Goal: Task Accomplishment & Management: Use online tool/utility

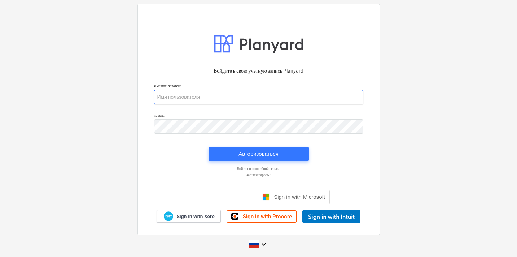
type input "[PERSON_NAME][EMAIL_ADDRESS][DOMAIN_NAME]"
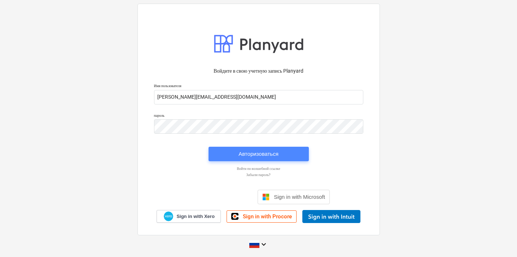
click at [249, 151] on div "Авторизоваться" at bounding box center [259, 153] width 40 height 9
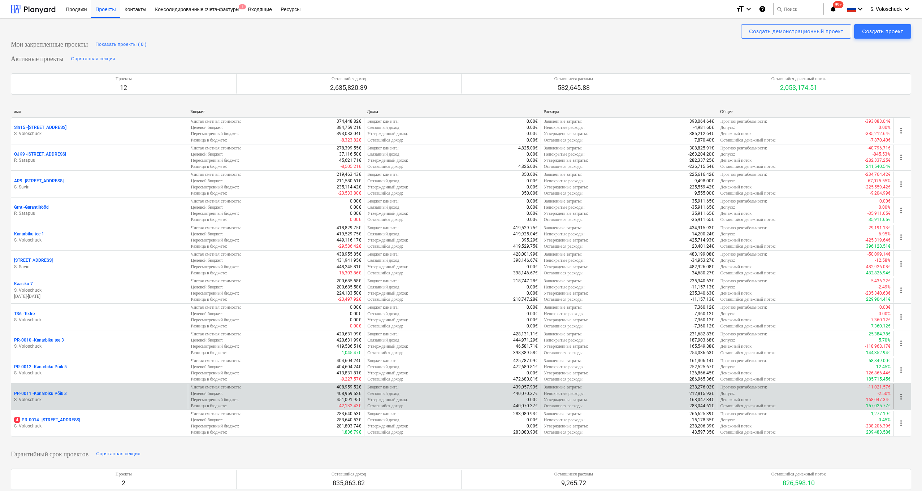
click at [95, 256] on div "PR-0011 - Kanarbiku Põik 3" at bounding box center [99, 394] width 171 height 6
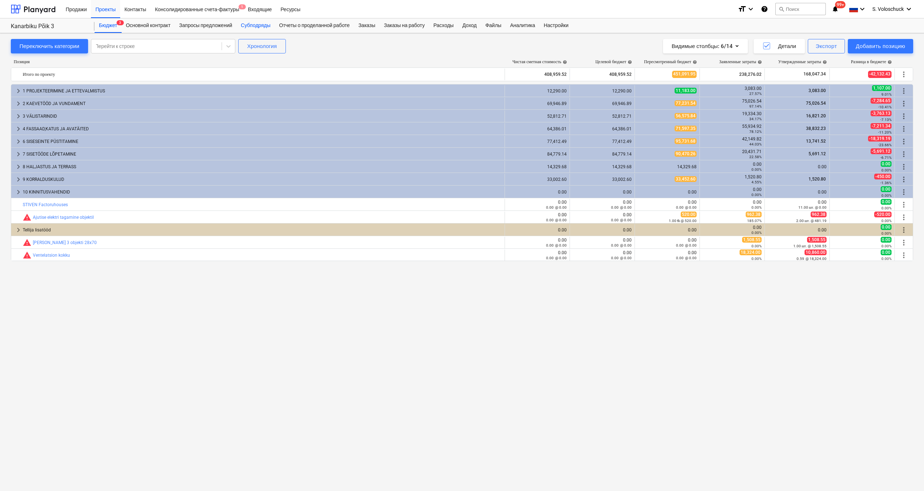
click at [265, 24] on div "Субподряды" at bounding box center [255, 25] width 38 height 14
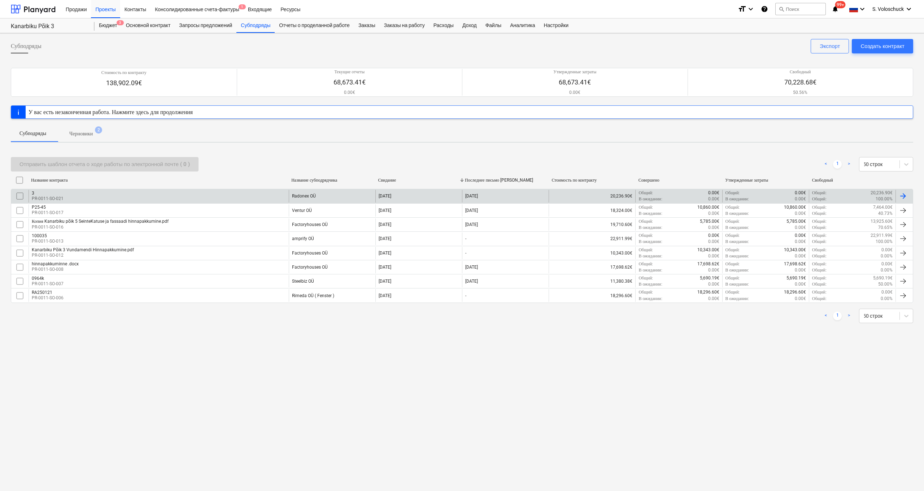
click at [228, 196] on div "3 PR-0011-SO-021" at bounding box center [159, 196] width 260 height 12
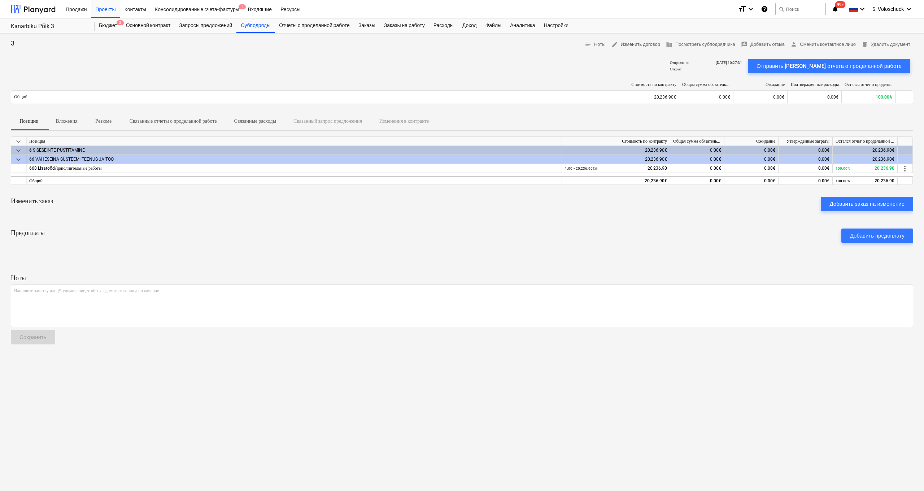
click at [517, 47] on span "edit Изменить договор" at bounding box center [635, 44] width 49 height 8
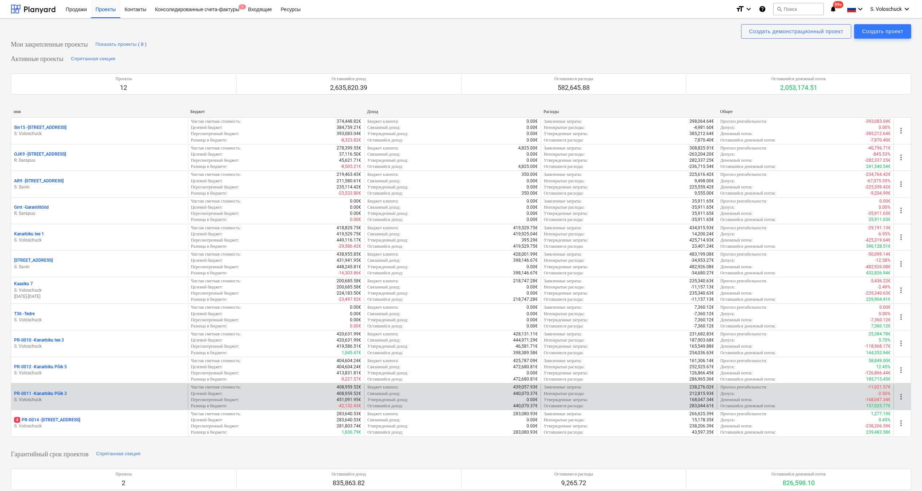
click at [97, 391] on div "PR-0011 - Kanarbiku Põik 3" at bounding box center [99, 394] width 171 height 6
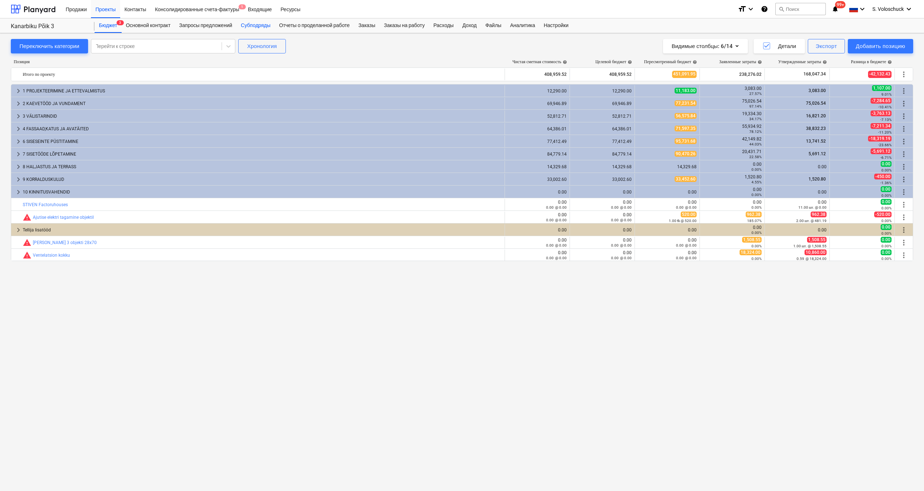
click at [275, 23] on div "Субподряды" at bounding box center [255, 25] width 38 height 14
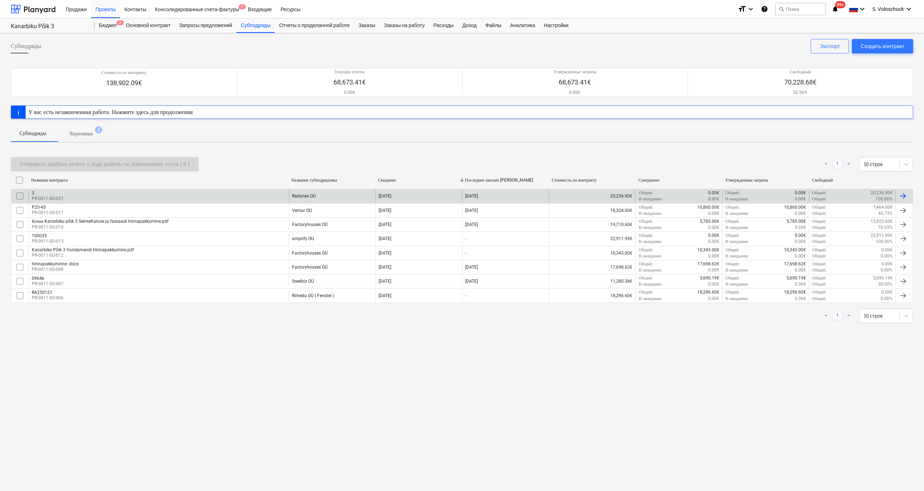
click at [268, 196] on div "3 PR-0011-SO-021" at bounding box center [159, 196] width 260 height 12
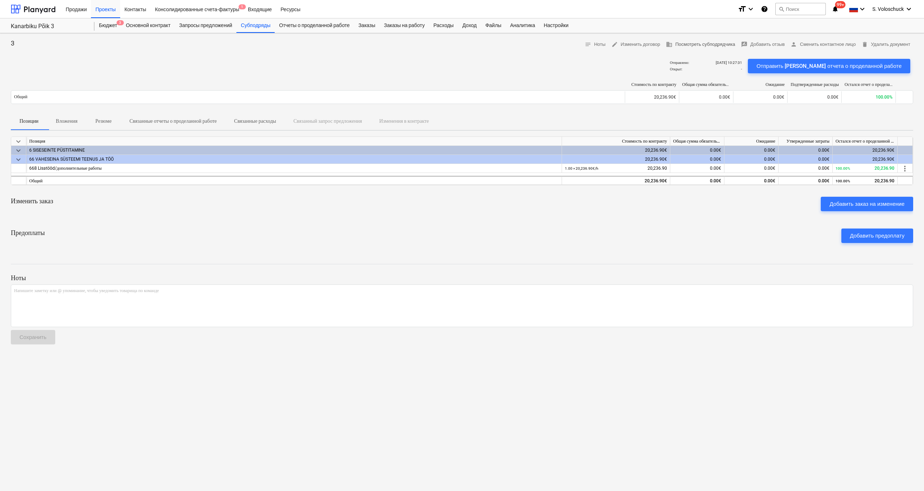
click at [698, 45] on span "business Посмотреть субподрядчика" at bounding box center [700, 44] width 69 height 8
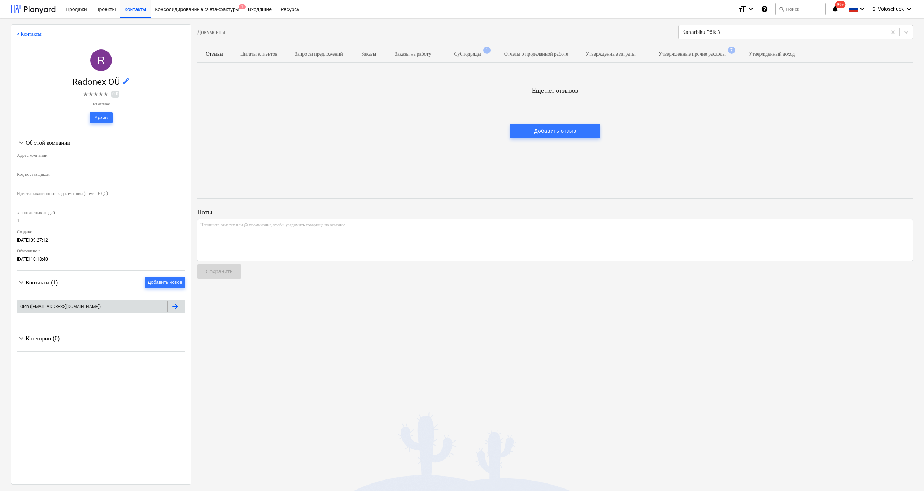
click at [172, 304] on div at bounding box center [175, 306] width 9 height 9
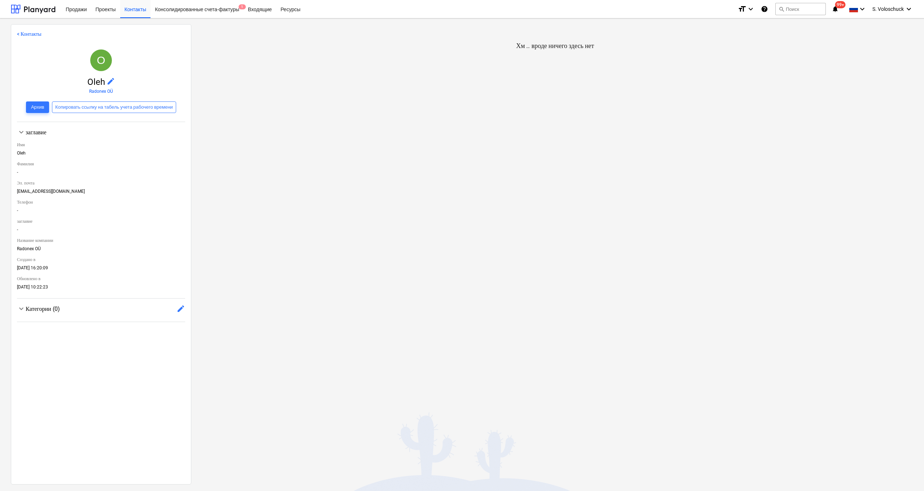
click at [23, 34] on link "< Контакты" at bounding box center [29, 34] width 25 height 6
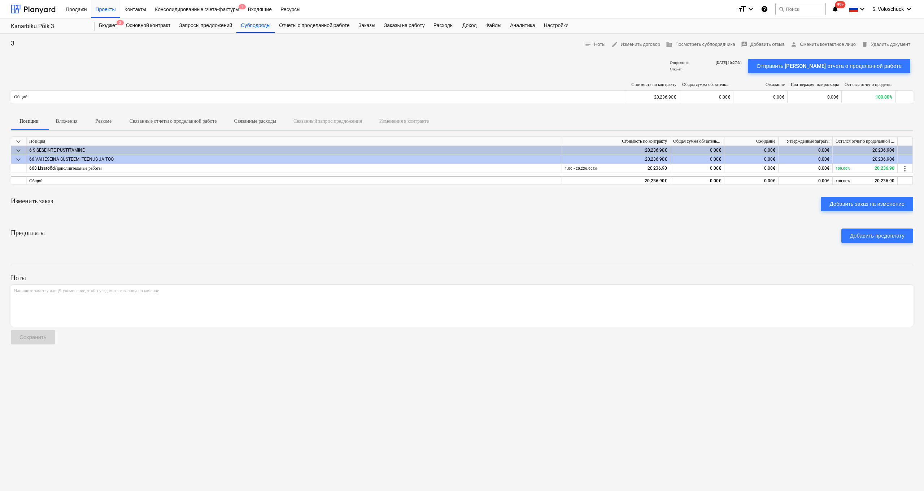
drag, startPoint x: 891, startPoint y: 65, endPoint x: 893, endPoint y: 74, distance: 8.5
click at [893, 74] on div "Отправить [PERSON_NAME] отчета о проделанной работе" at bounding box center [829, 66] width 168 height 20
click at [809, 68] on div "Отправить [PERSON_NAME] отчета о проделанной работе" at bounding box center [829, 65] width 145 height 9
click at [643, 45] on span "edit Изменить договор" at bounding box center [635, 44] width 49 height 8
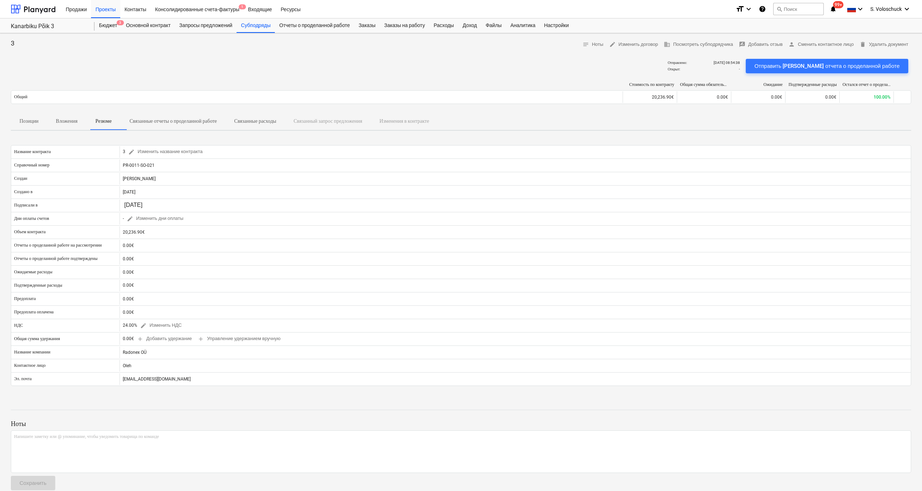
click at [856, 64] on div "Отправить [PERSON_NAME] отчета о проделанной работе" at bounding box center [826, 65] width 145 height 9
click at [221, 11] on div "Консолидированные счета-фактуры 1" at bounding box center [197, 9] width 93 height 18
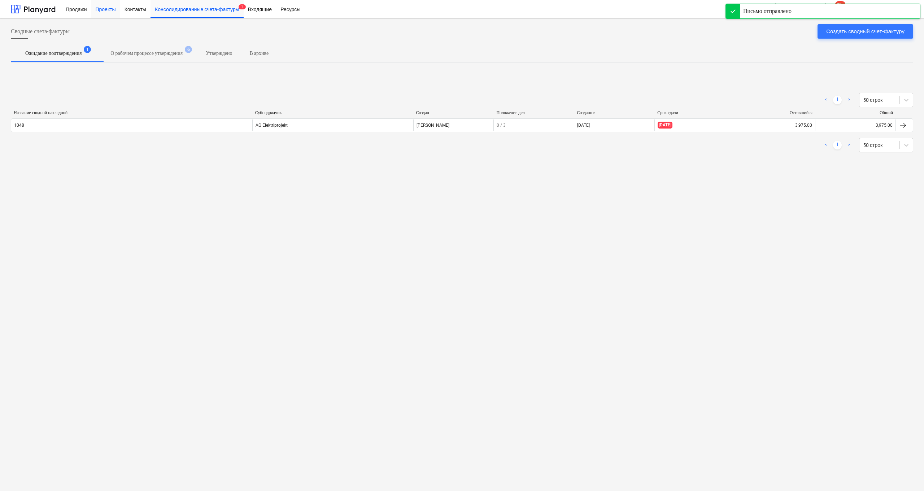
click at [100, 9] on div "Проекты" at bounding box center [105, 9] width 29 height 18
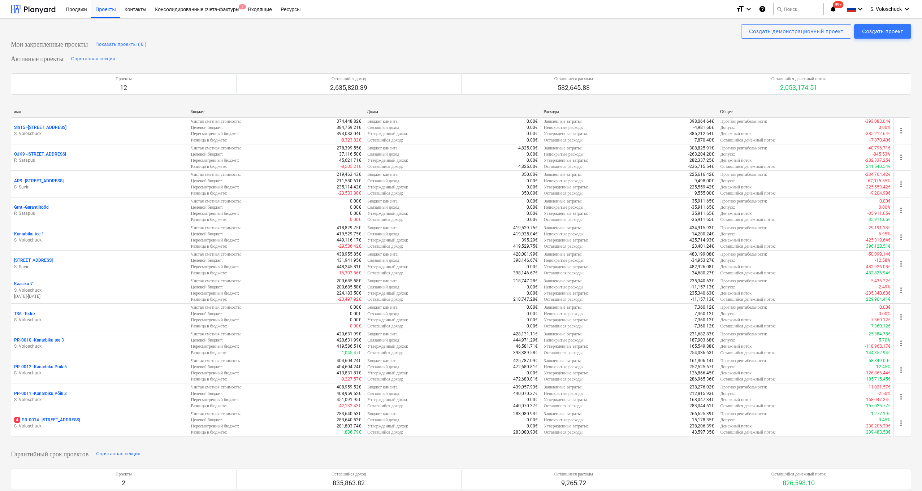
click at [88, 425] on p "S. Voloschuck" at bounding box center [99, 426] width 171 height 6
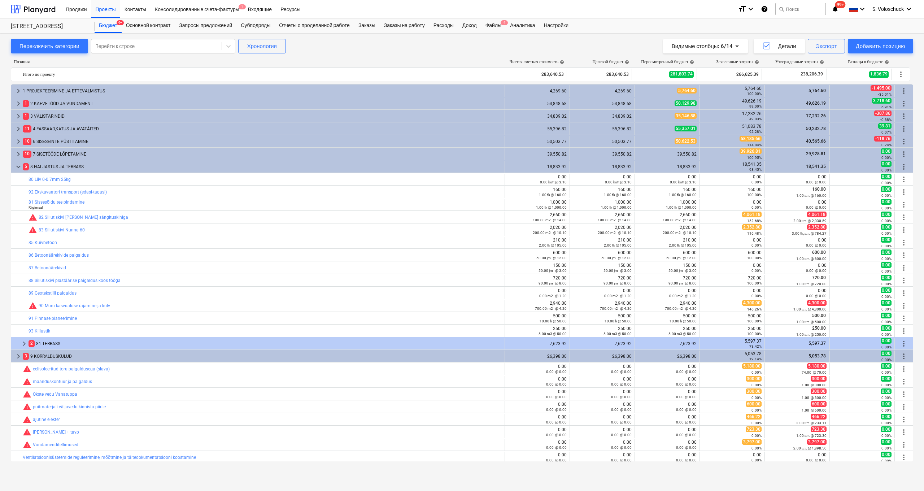
scroll to position [52, 0]
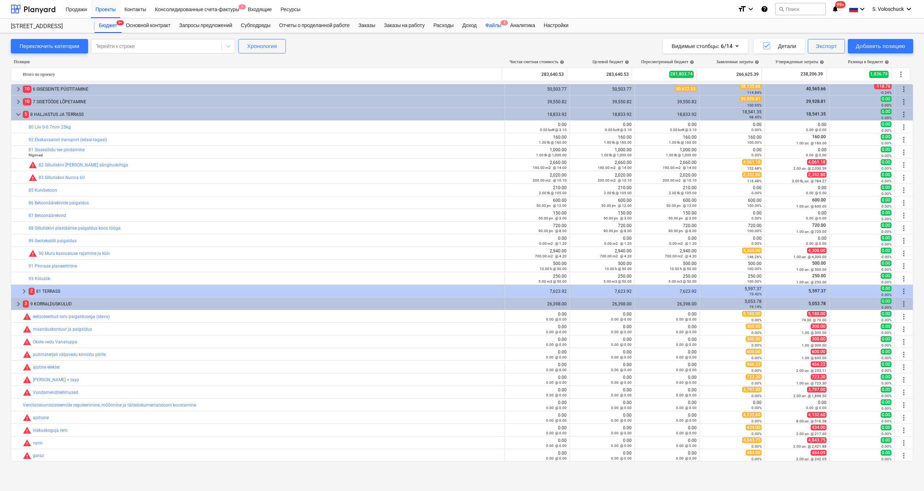
click at [499, 26] on div "Файлы 4" at bounding box center [493, 25] width 25 height 14
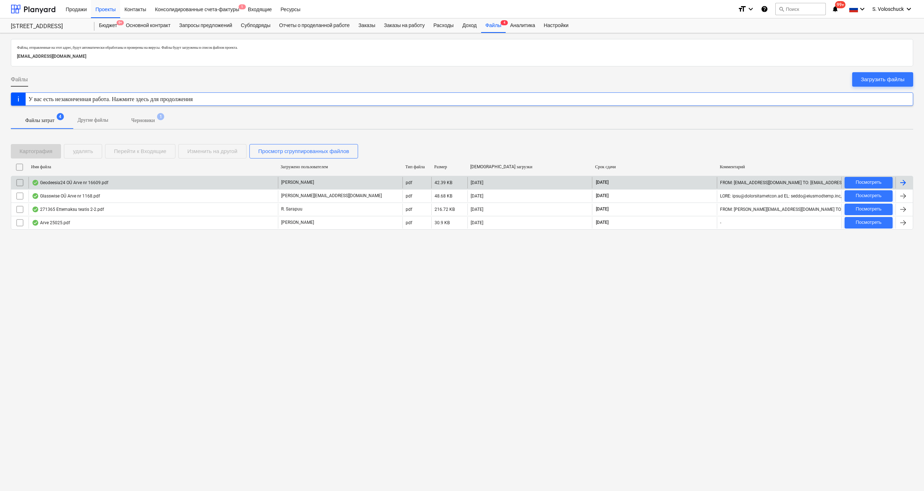
click at [186, 180] on div "Geodeesia24 OÜ Arve nr 16609.pdf" at bounding box center [153, 183] width 249 height 12
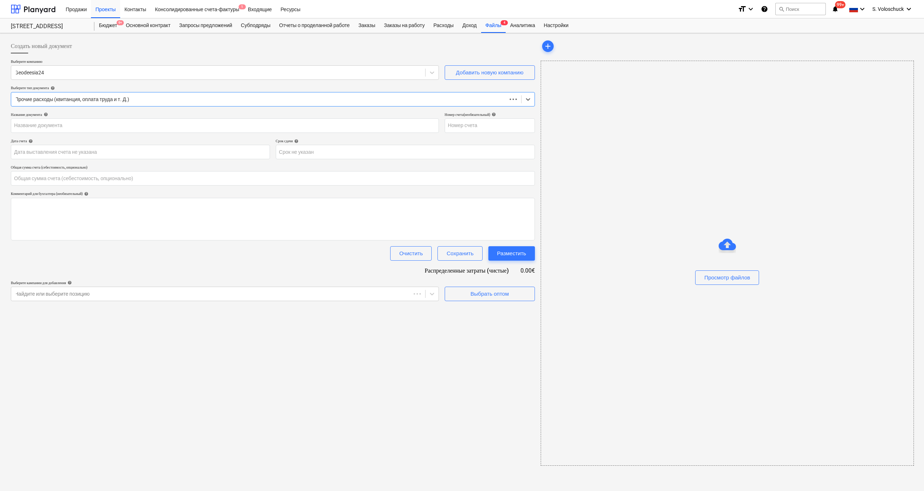
type input "0.00"
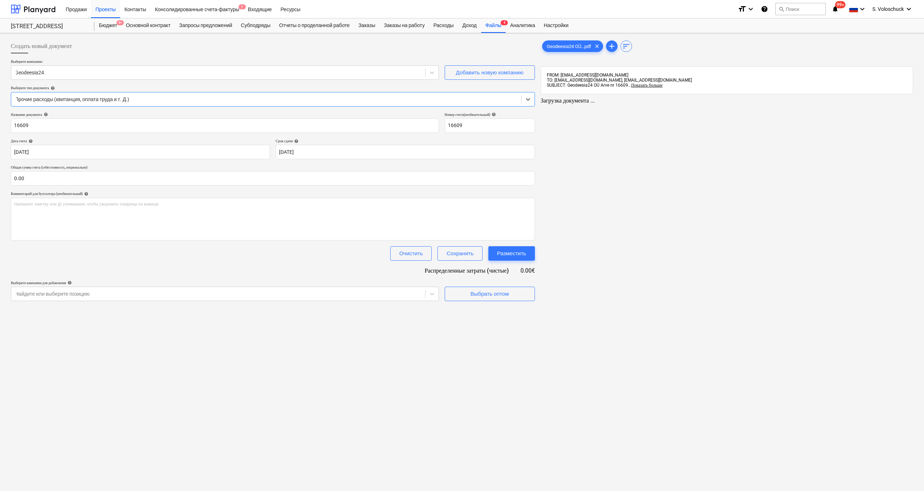
type input "16609"
type input "30 Sep 2025"
type input "21 Oct 2025"
click at [340, 180] on input "text" at bounding box center [272, 178] width 523 height 14
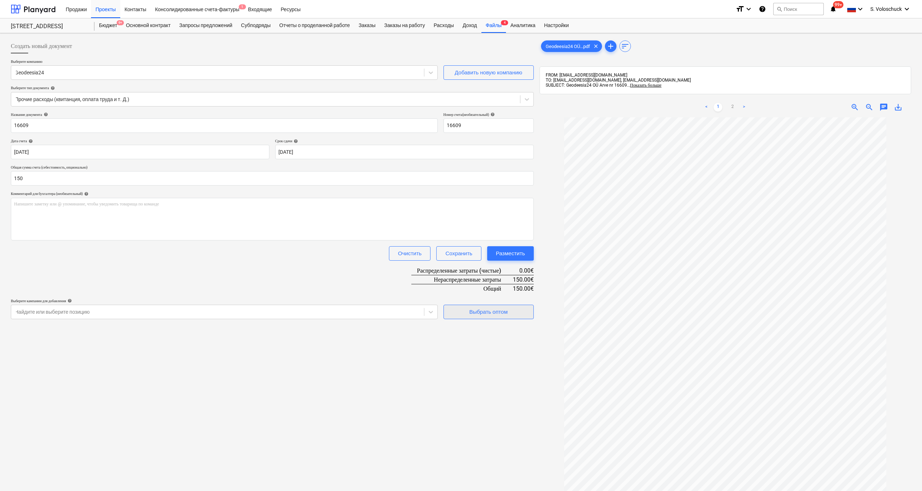
type input "150.00"
click at [456, 308] on span "Выбрать оптом" at bounding box center [488, 311] width 72 height 9
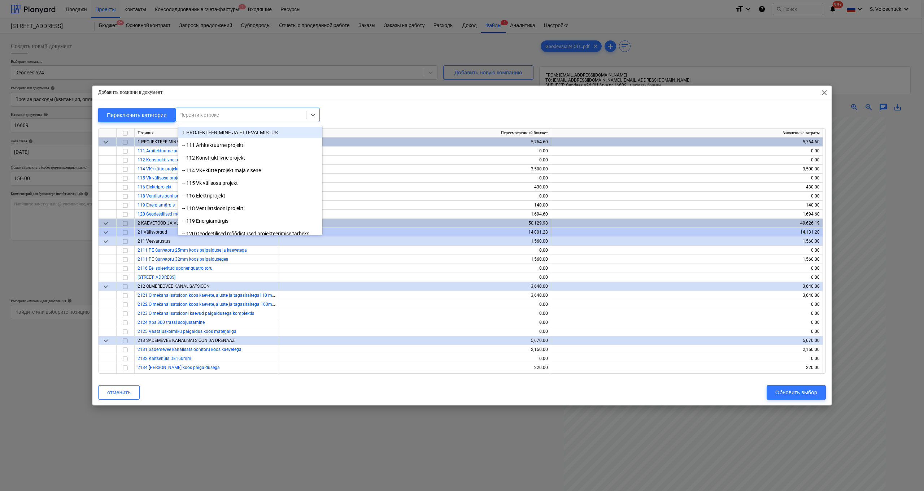
click at [274, 118] on div at bounding box center [240, 114] width 123 height 7
type input "geo"
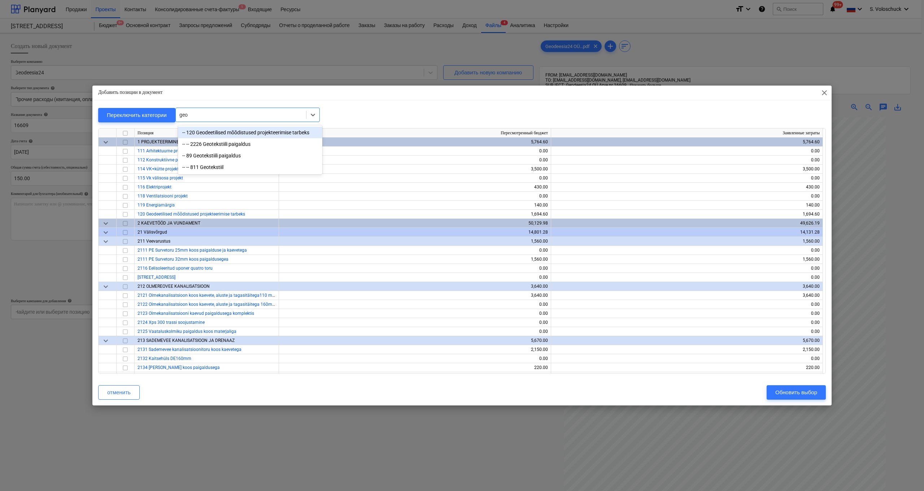
click at [226, 135] on div "-- 120 Geodeetilised mõõdistused projekteerimise tarbeks" at bounding box center [250, 133] width 144 height 12
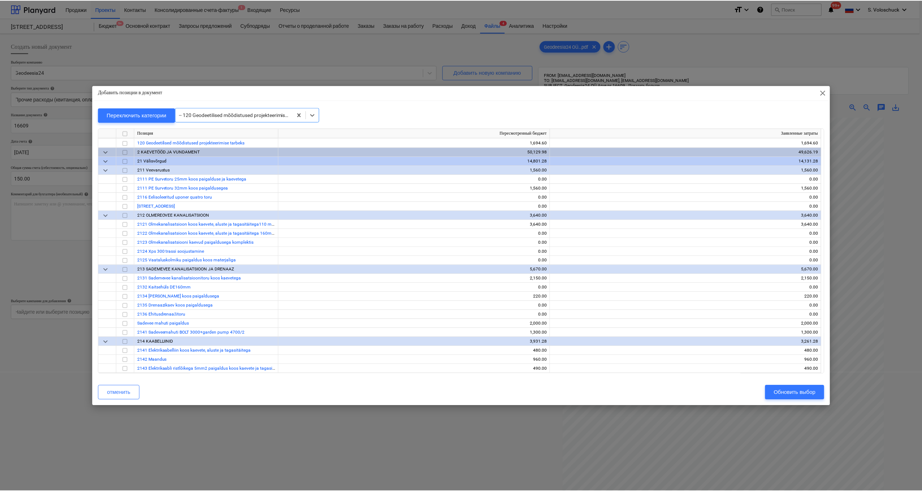
scroll to position [72, 0]
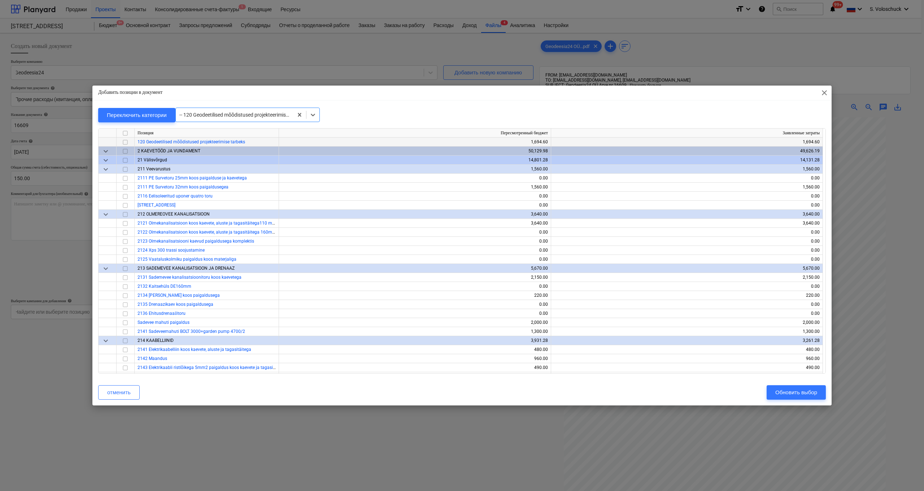
click at [126, 142] on input "checkbox" at bounding box center [125, 142] width 9 height 9
click at [805, 395] on div "Обновить выбор" at bounding box center [796, 392] width 42 height 9
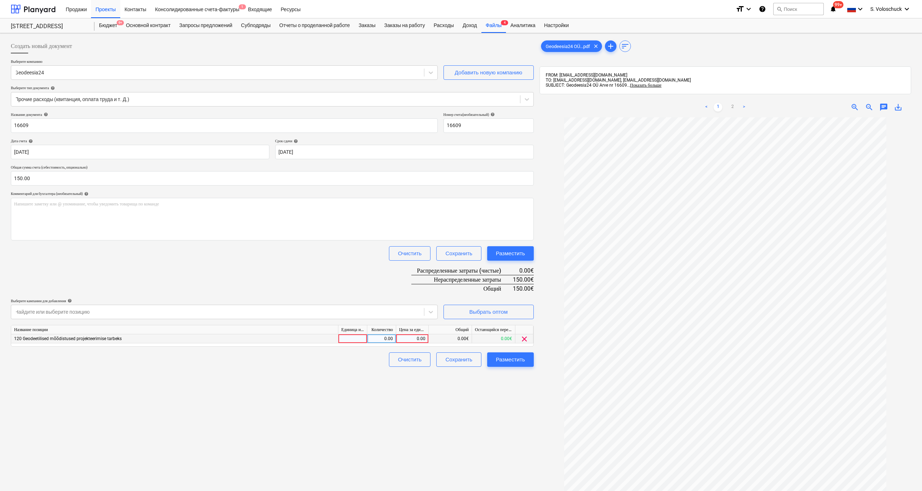
click at [413, 340] on div "0.00" at bounding box center [412, 338] width 26 height 9
type input "150"
click at [518, 359] on div "Разместить" at bounding box center [510, 359] width 29 height 9
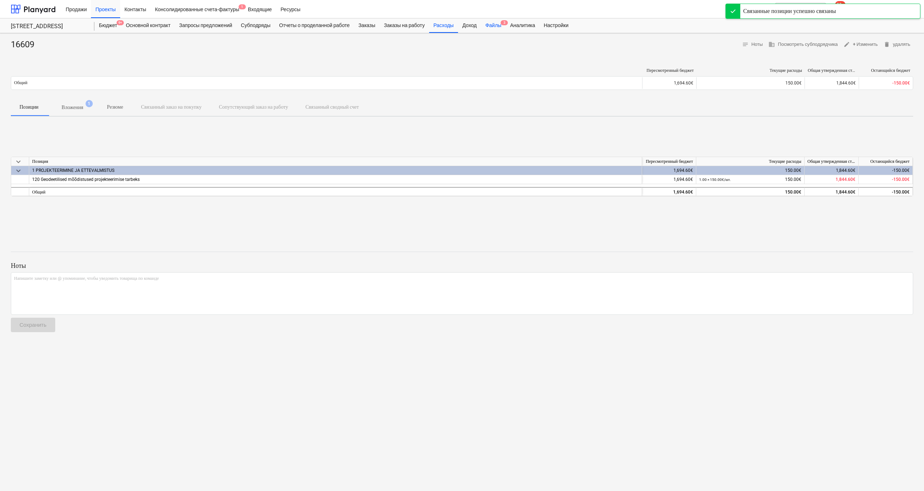
click at [506, 26] on div "Файлы 3" at bounding box center [493, 25] width 25 height 14
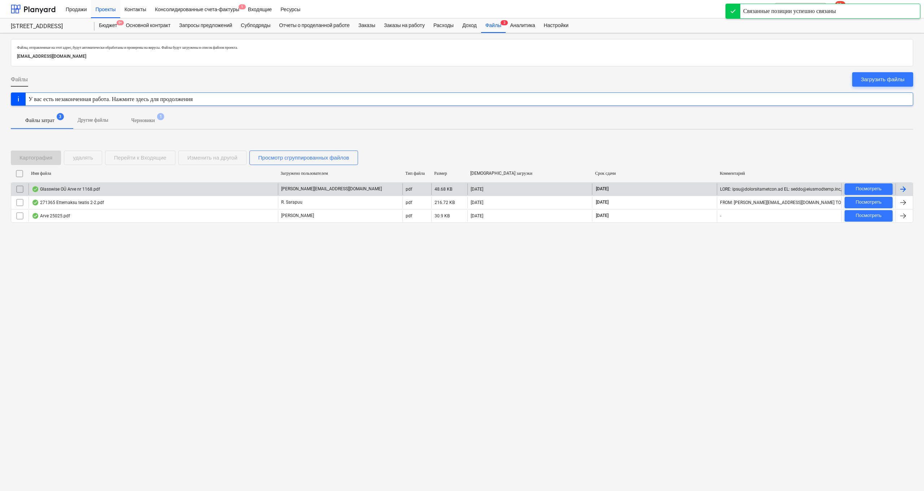
click at [106, 188] on div "Glasswise OÜ Arve nr 1168.pdf" at bounding box center [153, 189] width 249 height 12
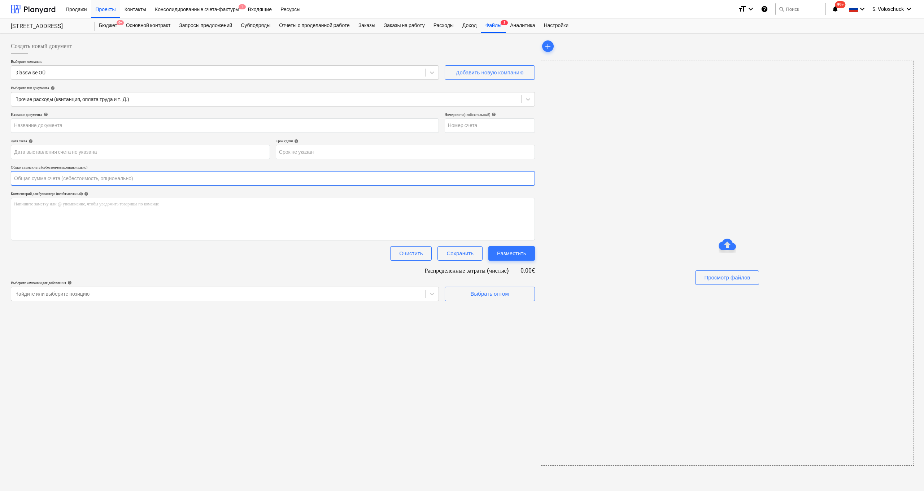
click at [73, 180] on input "text" at bounding box center [273, 178] width 524 height 14
type input "1168"
type input "[DATE]"
type input "05 Nov 2025"
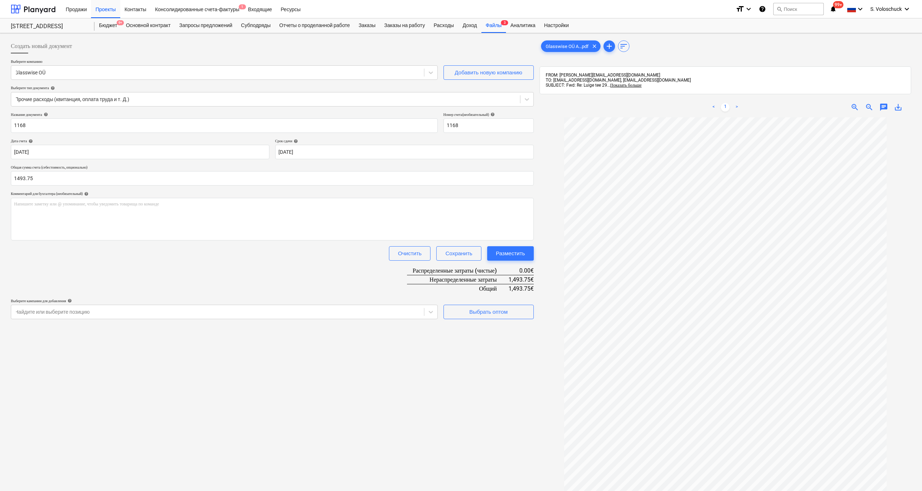
type input "1,493.75"
drag, startPoint x: 380, startPoint y: 341, endPoint x: 409, endPoint y: 339, distance: 28.9
click at [380, 341] on div "Создать новый документ Выберите компанию Glasswise OÜ Добавить новую компанию В…" at bounding box center [272, 313] width 528 height 555
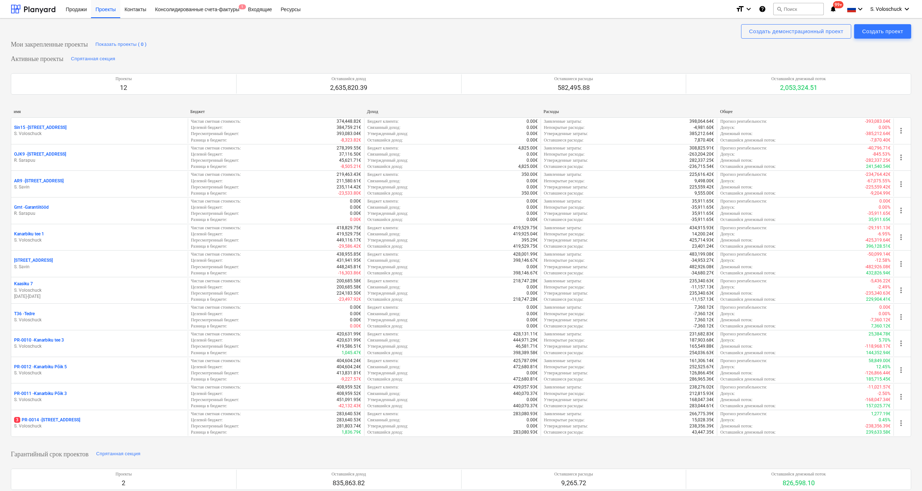
click at [142, 419] on div "3 PR-0014 - Luige tee 29" at bounding box center [99, 420] width 171 height 6
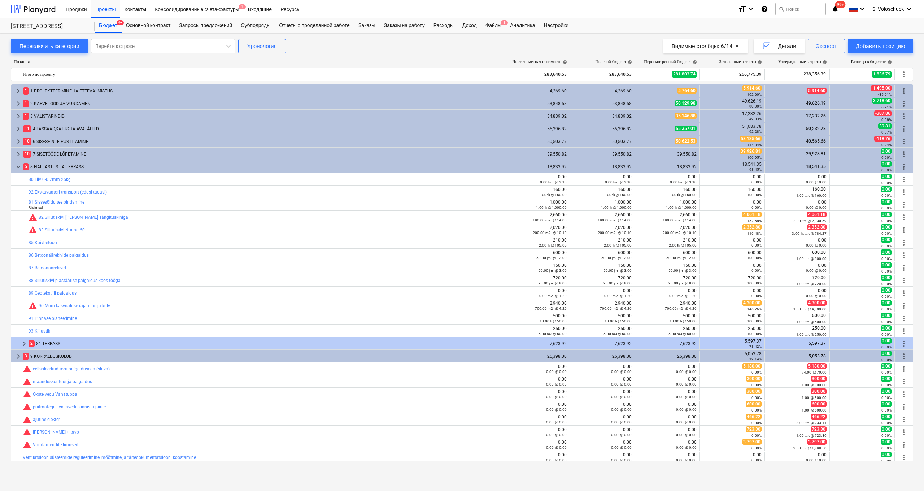
scroll to position [52, 0]
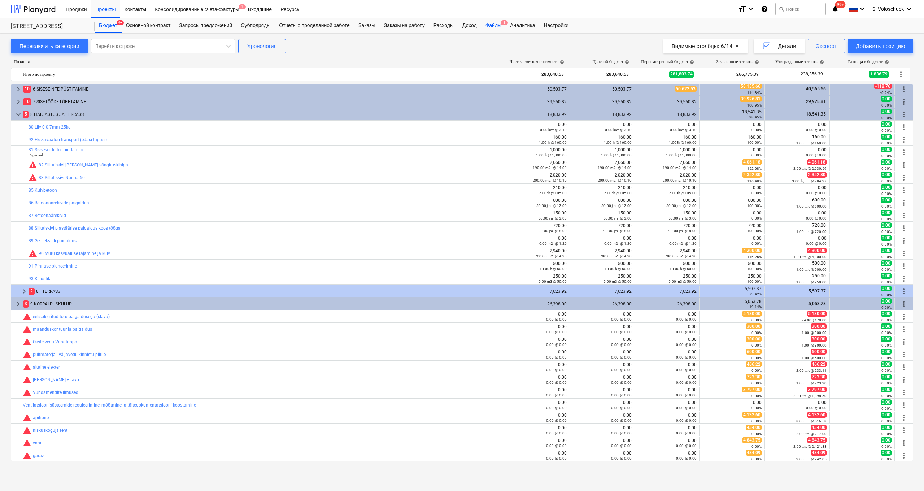
click at [506, 26] on div "Файлы 3" at bounding box center [493, 25] width 25 height 14
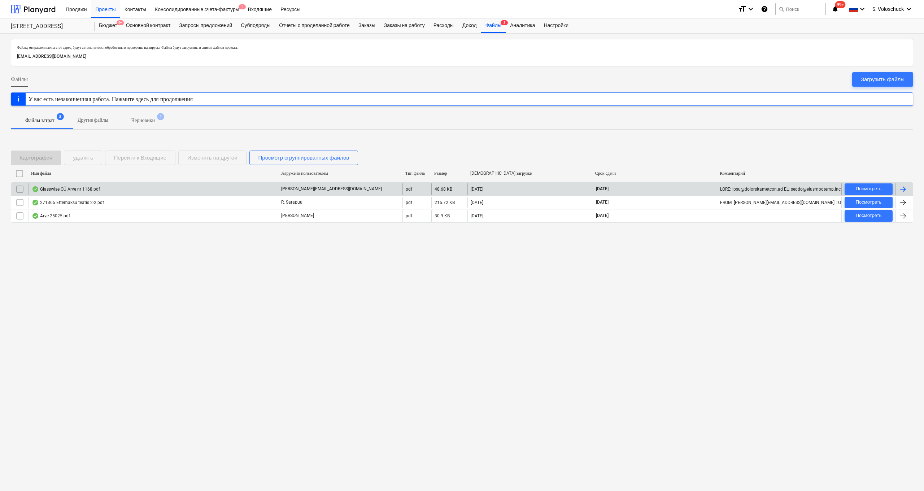
click at [167, 190] on div "Glasswise OÜ Arve nr 1168.pdf" at bounding box center [153, 189] width 249 height 12
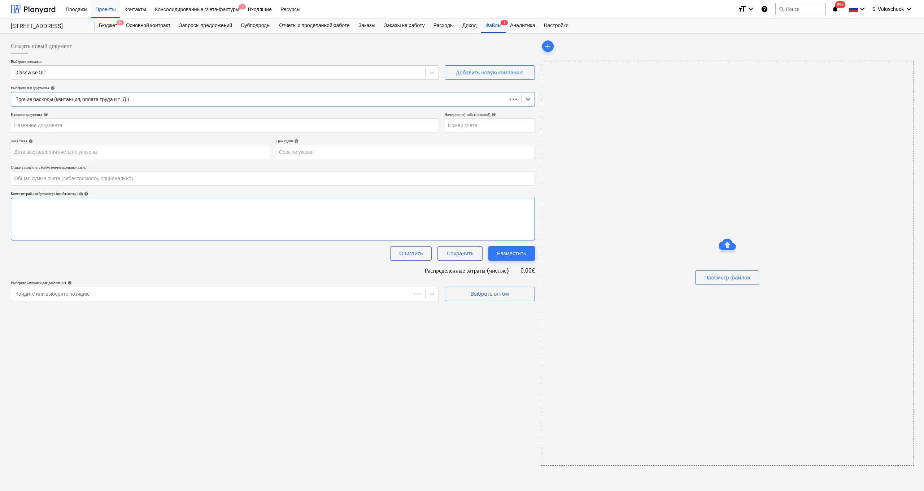
type input "0.00"
type input "1168"
type input "[DATE]"
type input "05 Nov 2025"
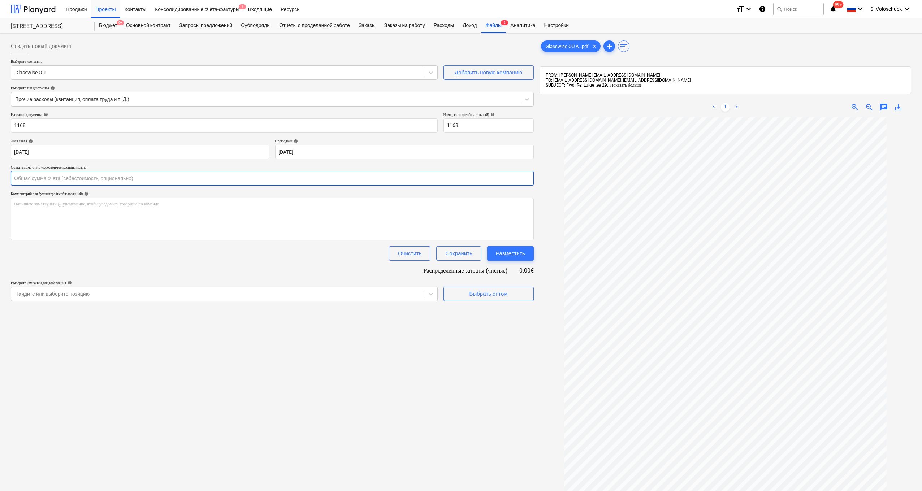
click at [270, 179] on input "text" at bounding box center [272, 178] width 523 height 14
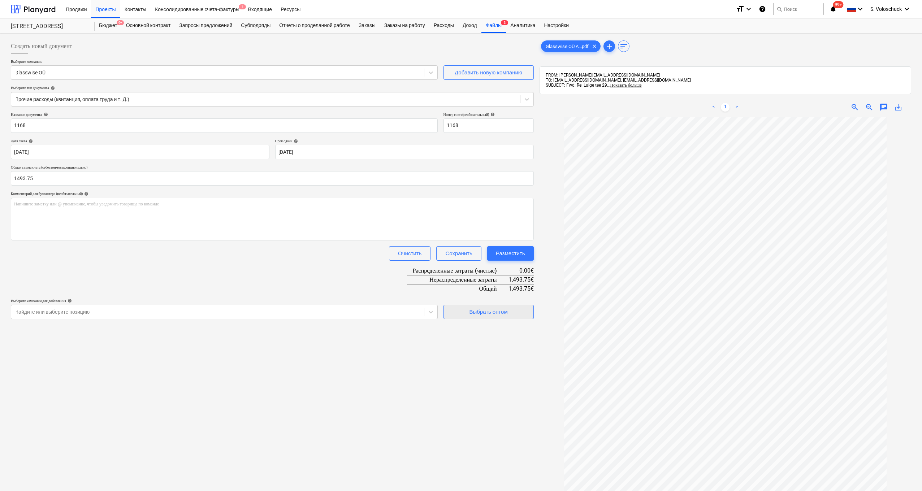
type input "1,493.75"
click at [513, 316] on button "Выбрать оптом" at bounding box center [488, 312] width 90 height 14
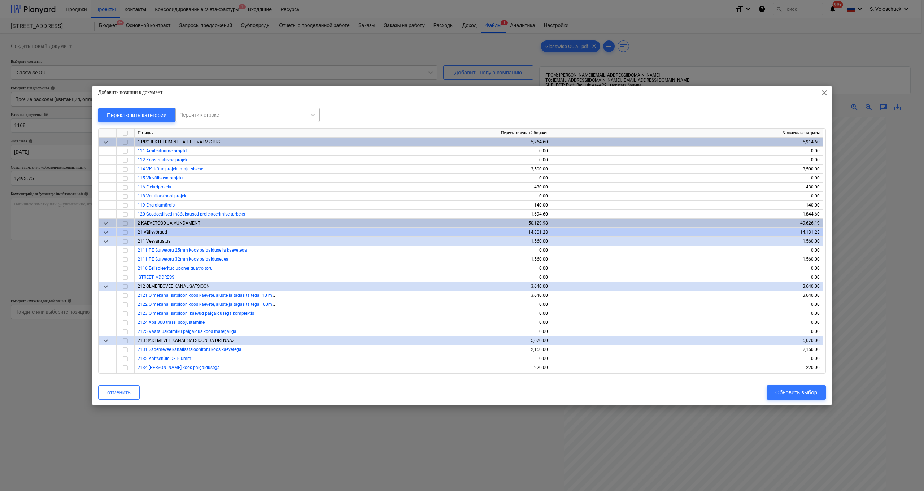
drag, startPoint x: 266, startPoint y: 117, endPoint x: 273, endPoint y: 118, distance: 6.4
click at [267, 117] on div at bounding box center [240, 114] width 123 height 7
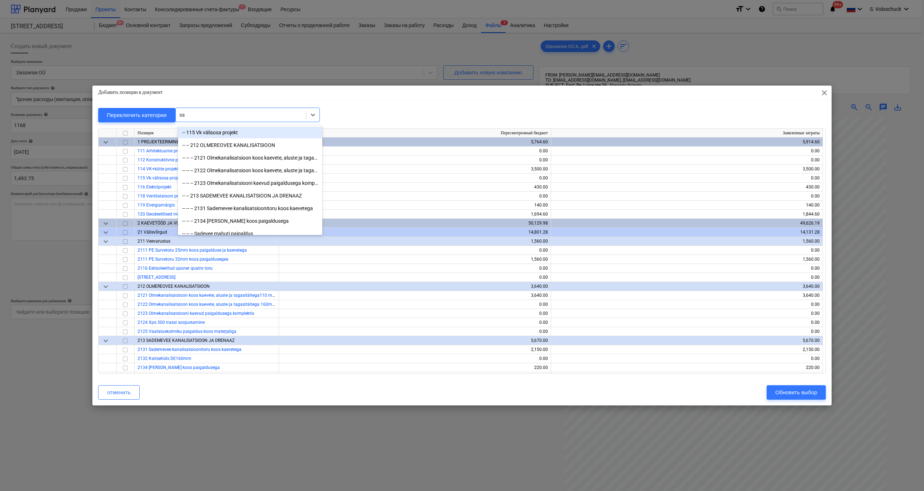
type input "sau"
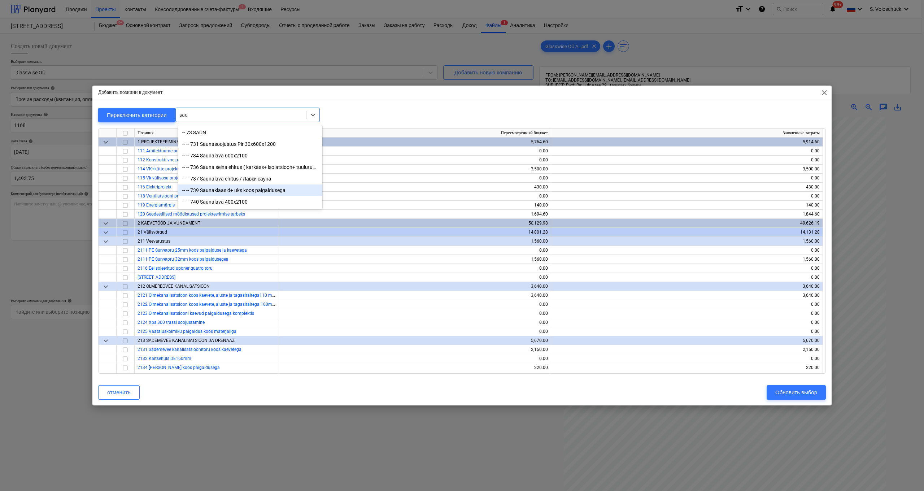
click at [273, 192] on div "-- -- 739 Saunaklaasid+ uks koos paigaldusega" at bounding box center [250, 190] width 144 height 12
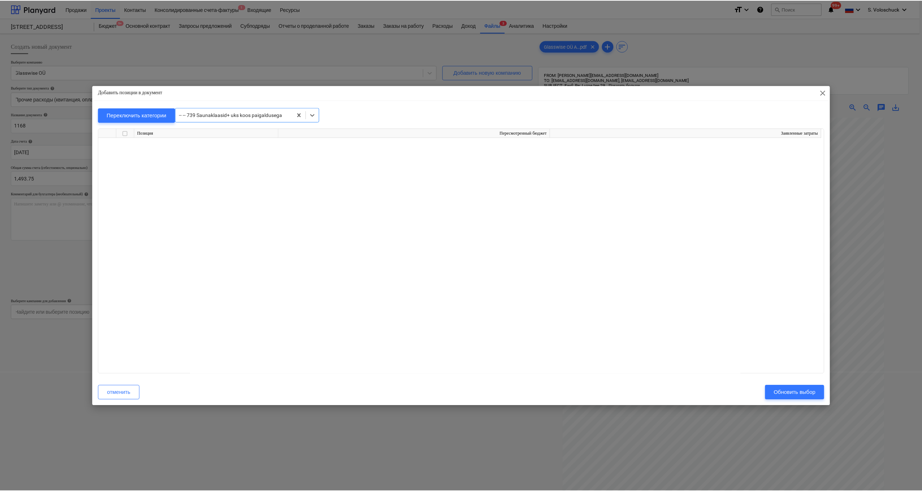
scroll to position [4250, 0]
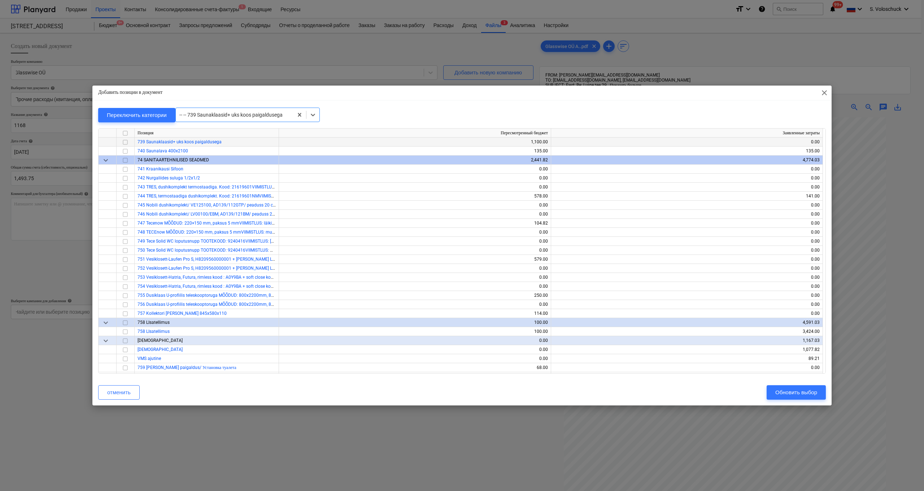
click at [125, 141] on input "checkbox" at bounding box center [125, 142] width 9 height 9
click at [123, 295] on input "checkbox" at bounding box center [125, 295] width 9 height 9
click at [810, 395] on div "Обновить выбор" at bounding box center [796, 392] width 42 height 9
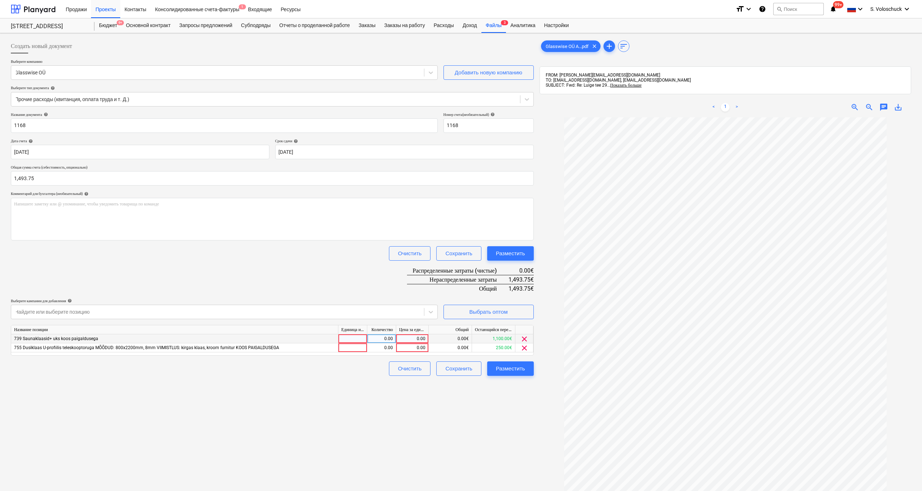
click at [404, 337] on div "0.00" at bounding box center [412, 338] width 26 height 9
type input "1100"
click at [415, 349] on div "0.00" at bounding box center [412, 347] width 26 height 9
type input "393.75"
click at [343, 388] on div "Создать новый документ Выберите компанию Glasswise OÜ Добавить новую компанию В…" at bounding box center [272, 313] width 528 height 555
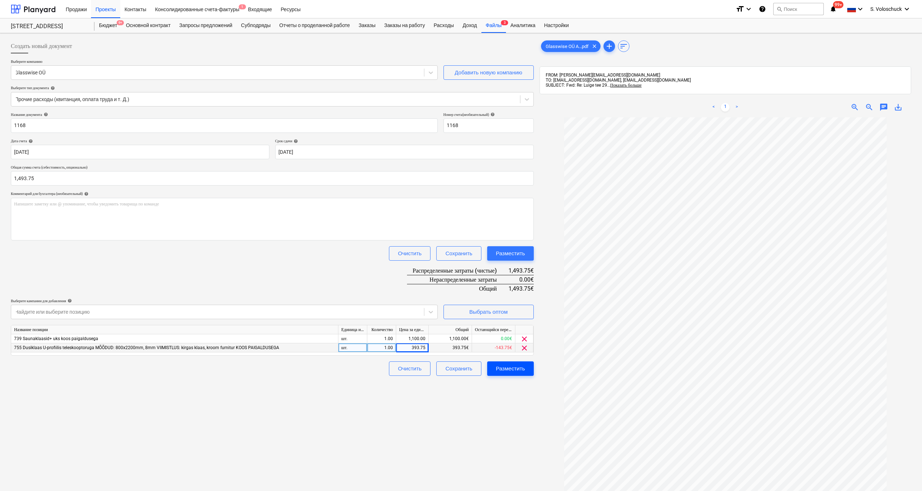
click at [504, 367] on div "Разместить" at bounding box center [510, 368] width 29 height 9
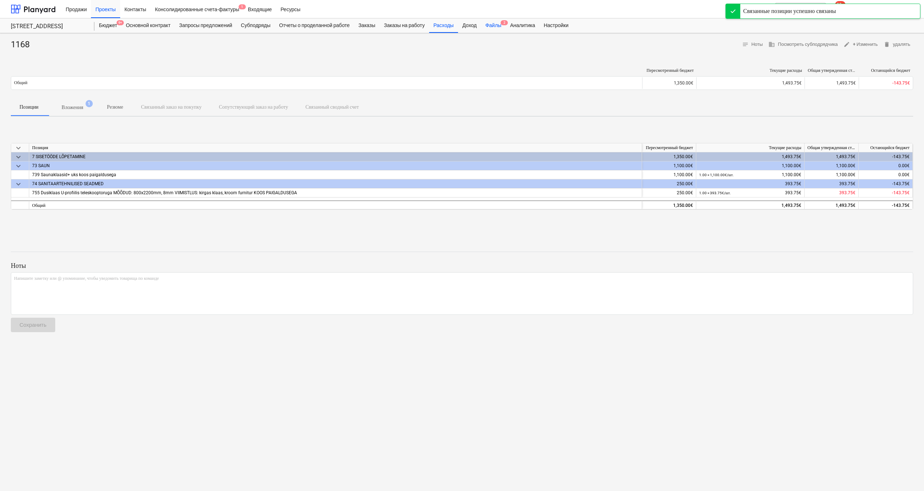
click at [503, 27] on div "Файлы 2" at bounding box center [493, 25] width 25 height 14
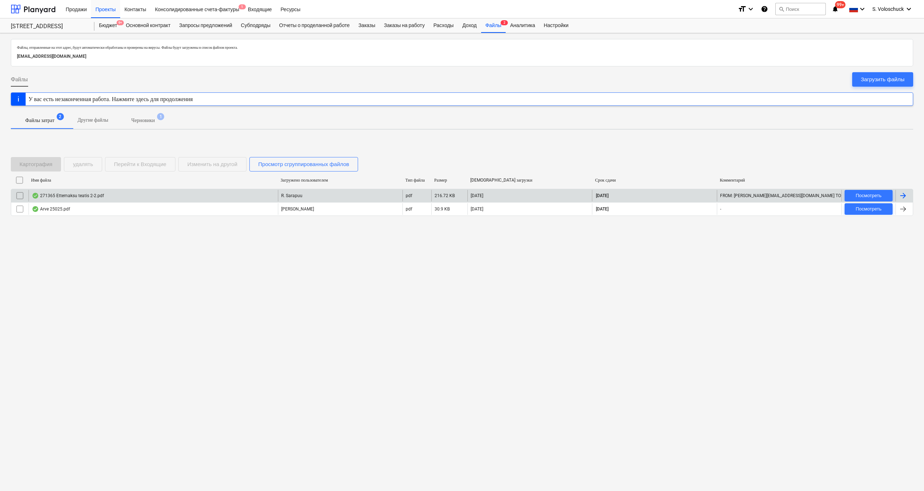
click at [153, 194] on div "271365 Ettemaksu teatis 2-2.pdf" at bounding box center [153, 196] width 249 height 12
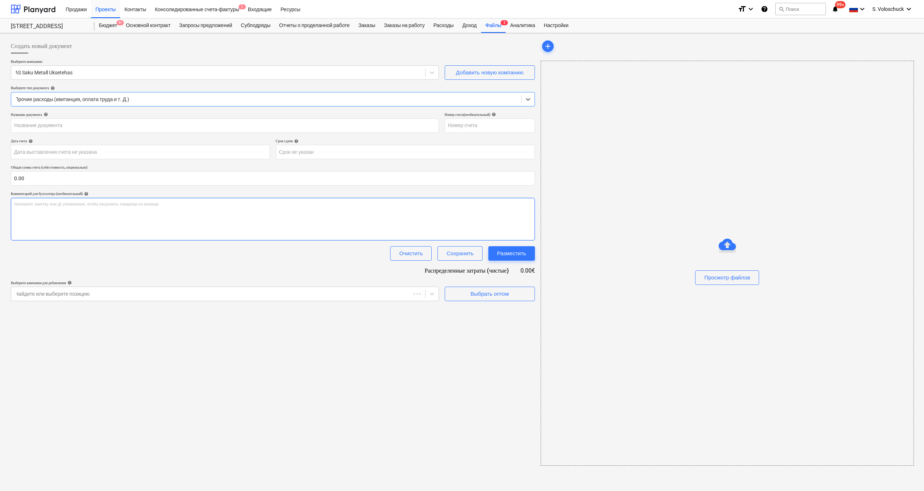
type input "271365"
type input "[DATE]"
type input "09 Oct 2025"
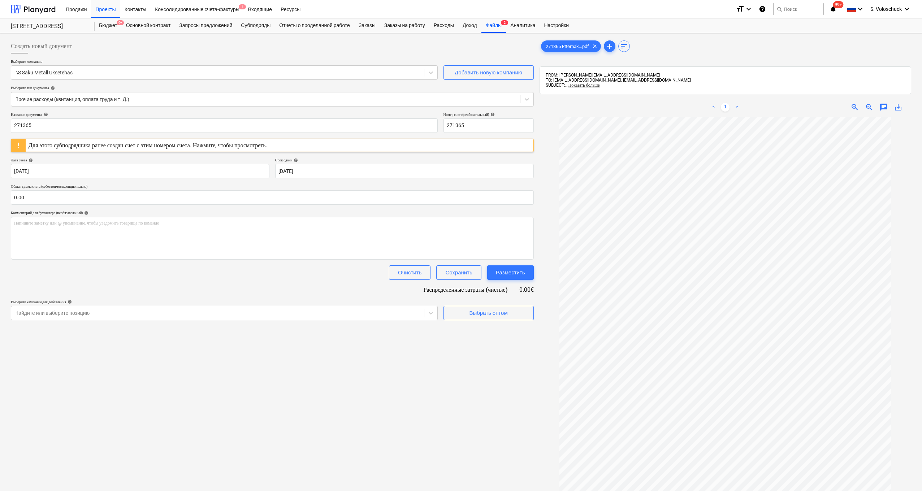
click at [413, 147] on div "Для этого субподрядчика ранее создан счет с этим номером счета. Нажмите, чтобы …" at bounding box center [272, 145] width 523 height 13
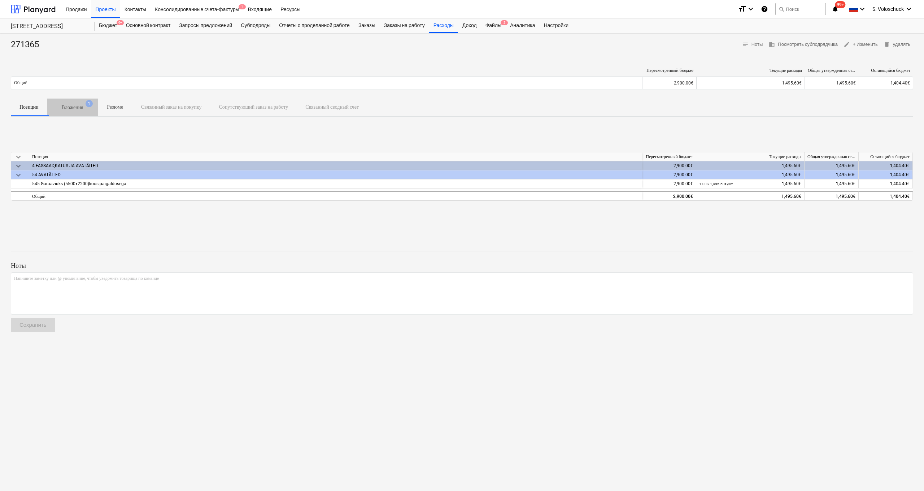
click at [83, 106] on p "Вложения" at bounding box center [73, 108] width 22 height 8
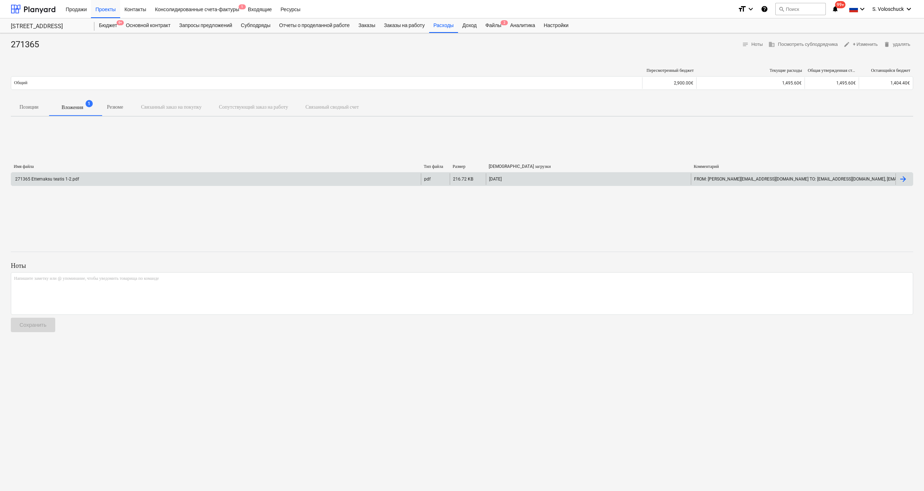
click at [232, 177] on div "271365 Ettemaksu teatis 1-2.pdf" at bounding box center [216, 179] width 410 height 12
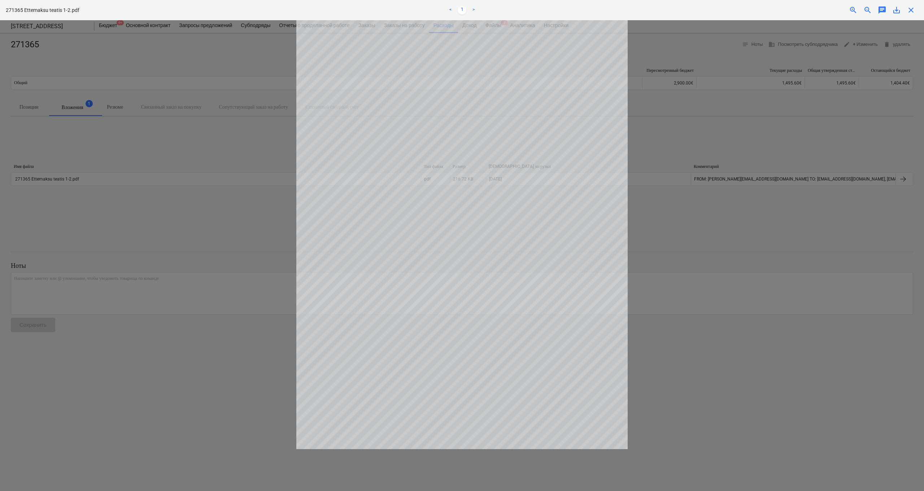
click at [912, 10] on span "close" at bounding box center [911, 10] width 9 height 9
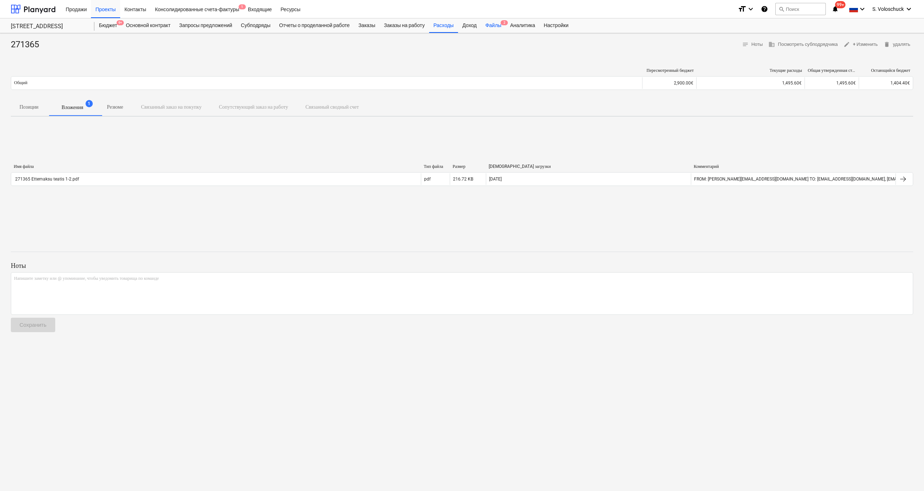
click at [505, 28] on div "Файлы 2" at bounding box center [493, 25] width 25 height 14
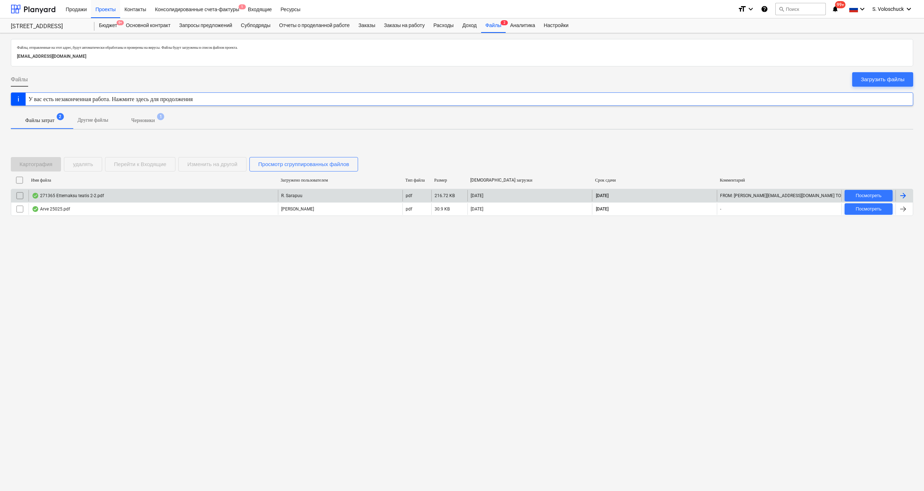
click at [168, 192] on div "271365 Ettemaksu teatis 2-2.pdf" at bounding box center [153, 196] width 249 height 12
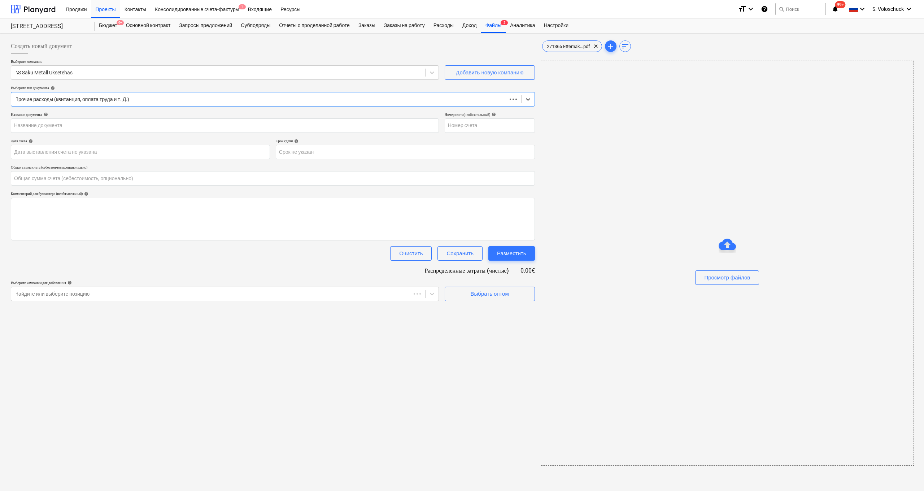
type input "271365"
type input "[DATE]"
type input "09 Oct 2025"
type input "0.00"
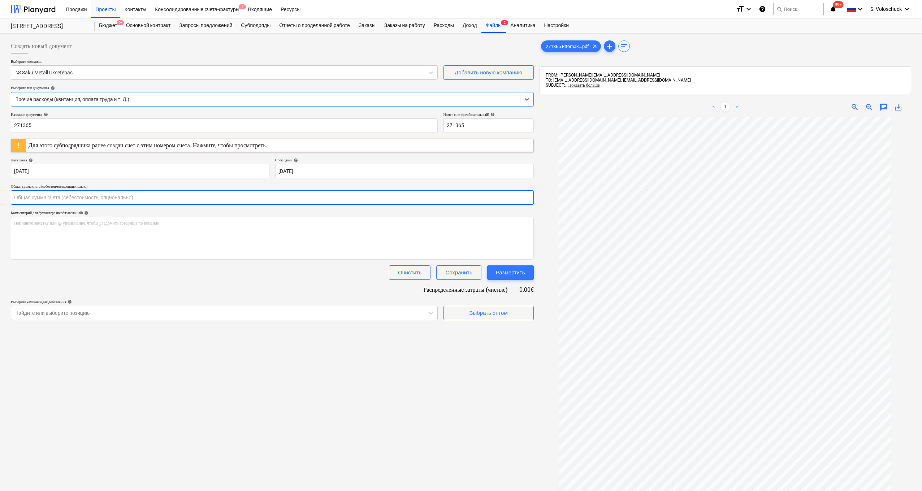
click at [127, 197] on input "text" at bounding box center [272, 197] width 523 height 14
type input "1,495.60"
click at [478, 333] on div "Выбрать оптом" at bounding box center [488, 330] width 38 height 9
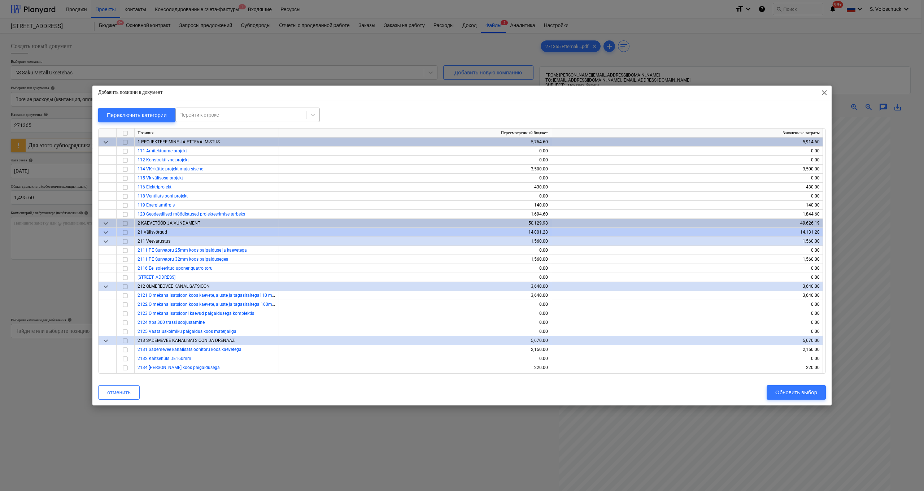
click at [262, 111] on div at bounding box center [240, 114] width 123 height 7
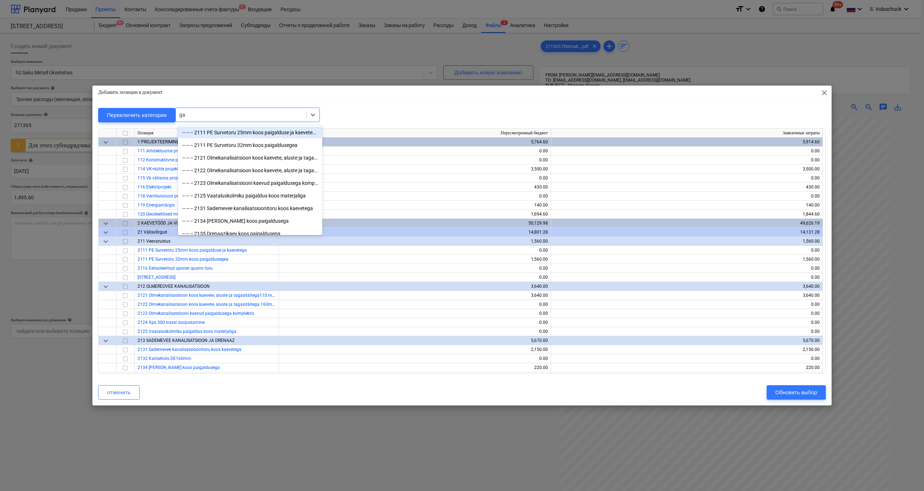
type input "gar"
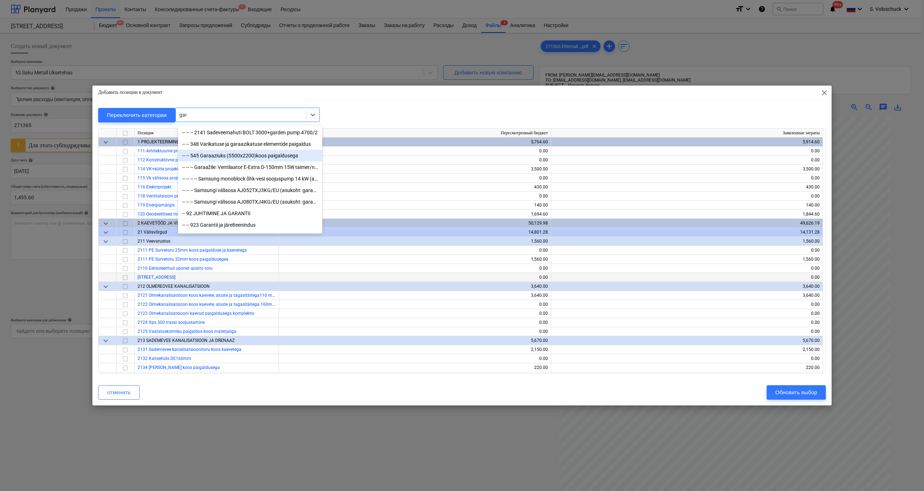
click at [240, 155] on div "-- -- 545 Garaaziuks (5500x2200)koos paigaldusega" at bounding box center [250, 156] width 144 height 12
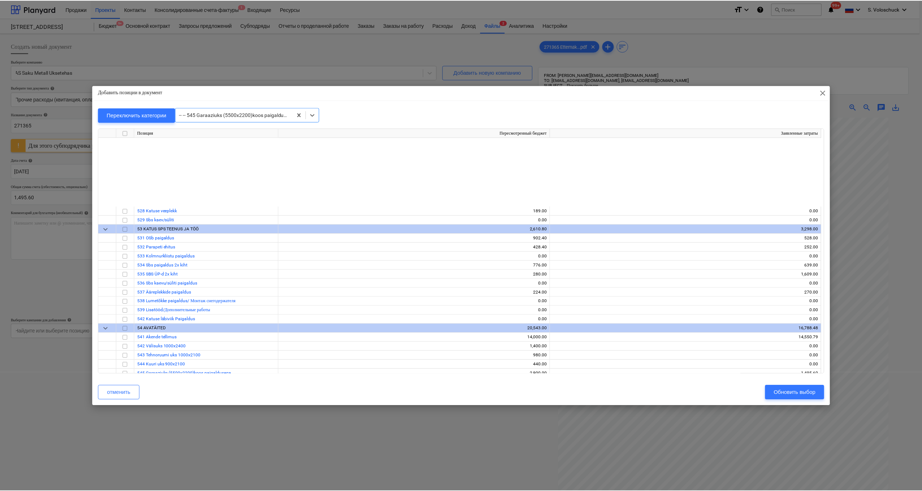
scroll to position [2238, 0]
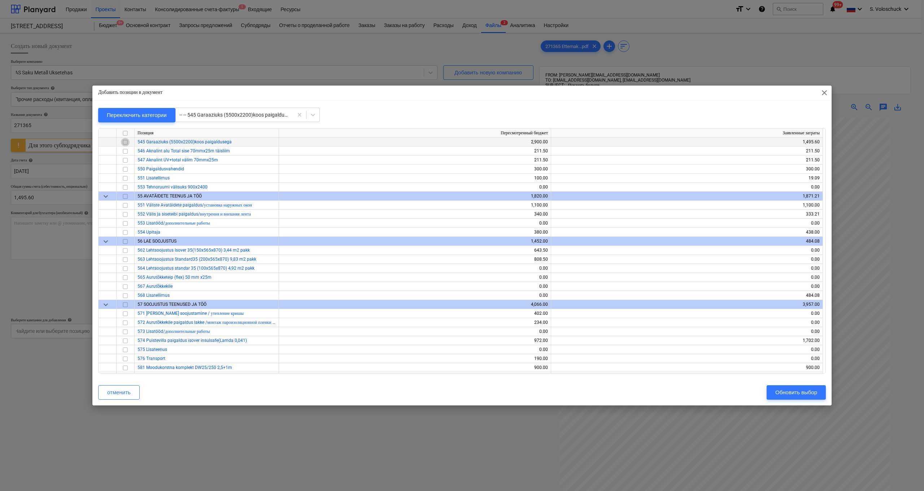
click at [125, 142] on input "checkbox" at bounding box center [125, 142] width 9 height 9
click at [792, 390] on div "Обновить выбор" at bounding box center [796, 392] width 42 height 9
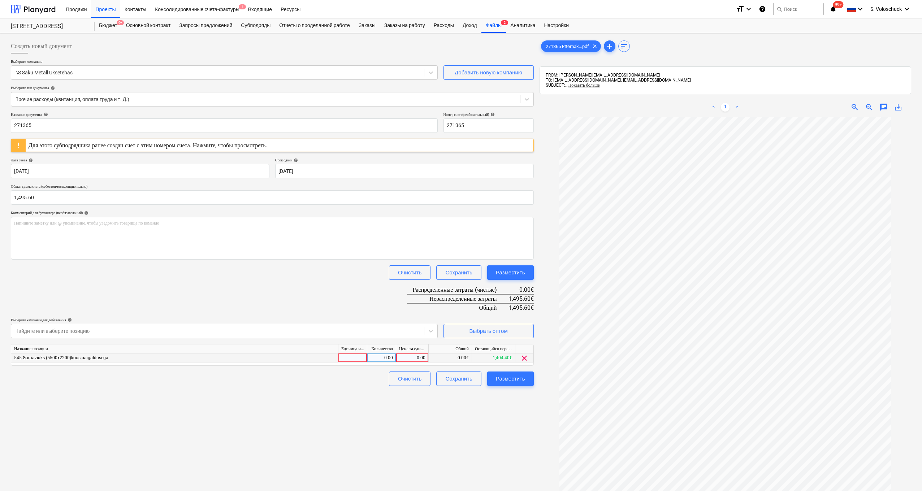
click at [410, 357] on div "0.00" at bounding box center [412, 357] width 26 height 9
type input "1495.6"
click at [511, 373] on button "Разместить" at bounding box center [510, 378] width 47 height 14
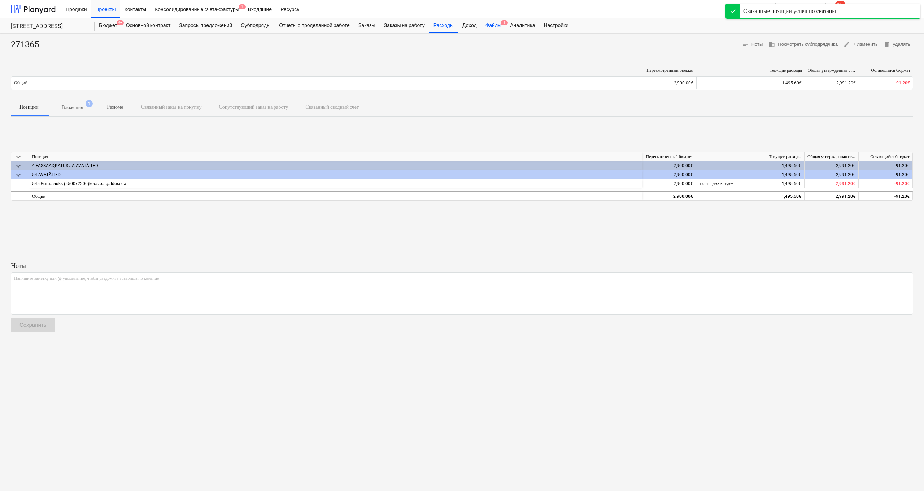
click at [506, 22] on div "Файлы 1" at bounding box center [493, 25] width 25 height 14
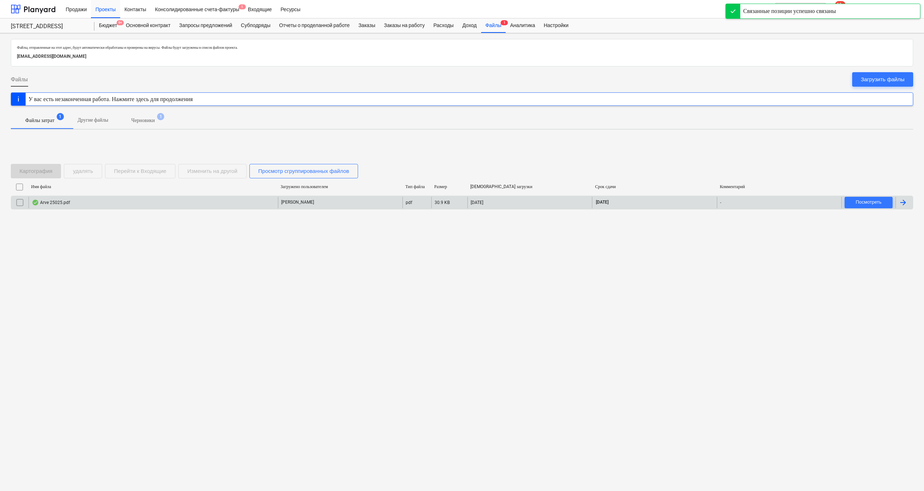
click at [181, 201] on div "Arve 25025.pdf" at bounding box center [153, 203] width 249 height 12
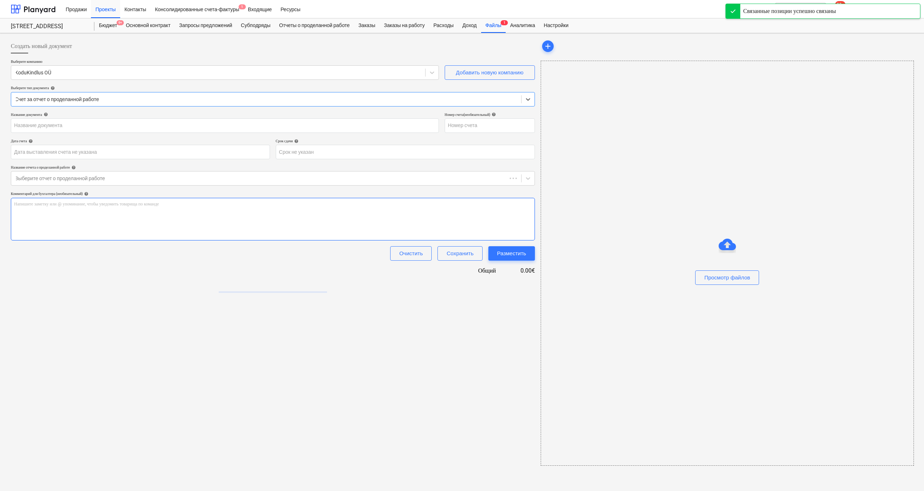
type input "25025"
type input "[DATE]"
type input "17 Oct 2025"
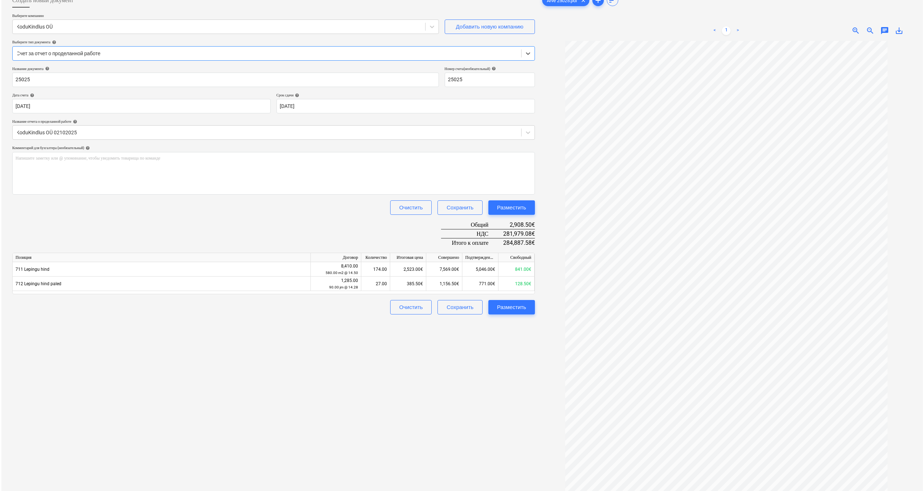
scroll to position [72, 0]
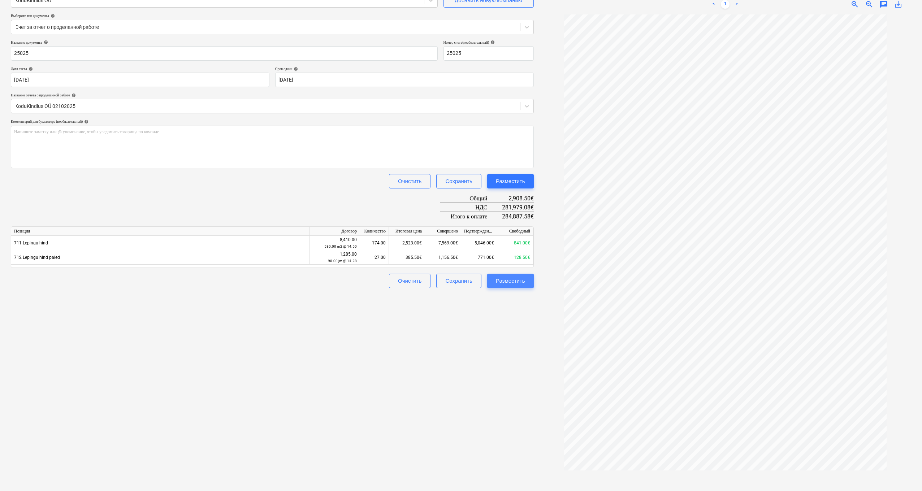
click at [518, 284] on div "Разместить" at bounding box center [510, 280] width 29 height 9
